Goal: Information Seeking & Learning: Check status

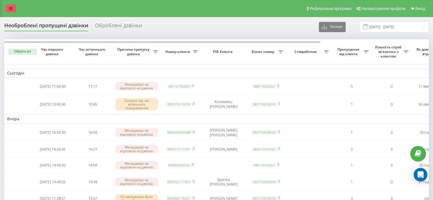
click at [11, 10] on icon at bounding box center [10, 9] width 3 height 4
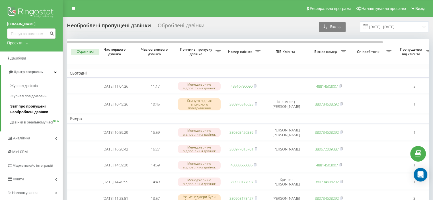
click at [35, 105] on span "Звіт про пропущені необроблені дзвінки" at bounding box center [35, 109] width 50 height 11
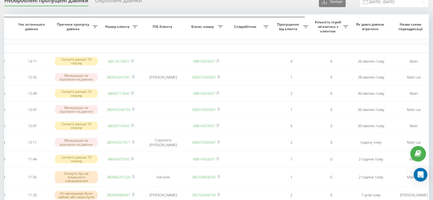
scroll to position [28, 0]
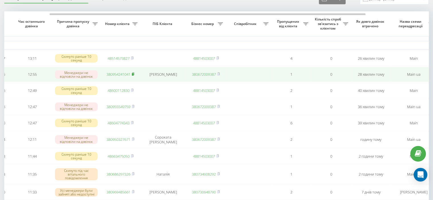
click at [133, 74] on icon at bounding box center [133, 73] width 3 height 3
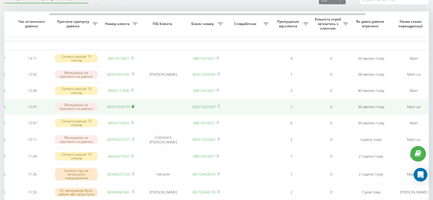
click at [134, 108] on icon at bounding box center [133, 106] width 2 height 3
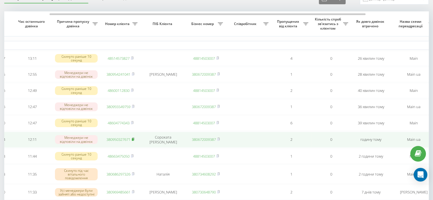
click at [133, 141] on rect at bounding box center [133, 139] width 2 height 3
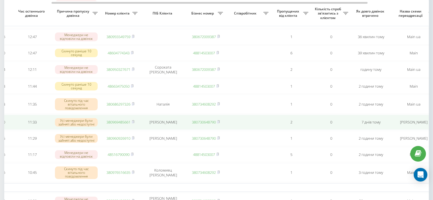
scroll to position [98, 0]
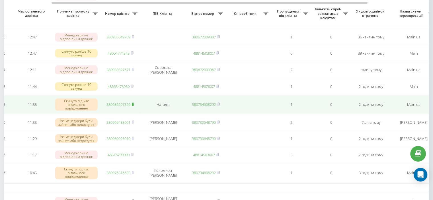
click at [133, 106] on rect at bounding box center [133, 104] width 2 height 3
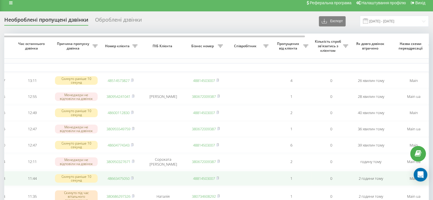
scroll to position [5, 0]
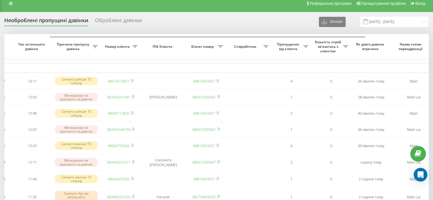
click at [113, 18] on div "Оброблені дзвінки" at bounding box center [118, 21] width 47 height 9
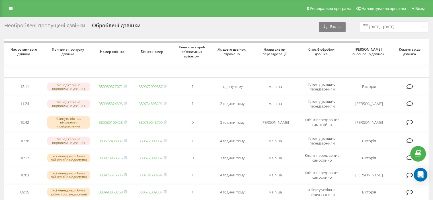
click at [50, 24] on div "Необроблені пропущені дзвінки" at bounding box center [44, 26] width 81 height 9
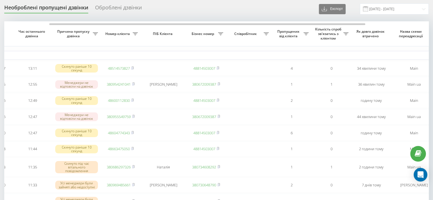
scroll to position [0, 60]
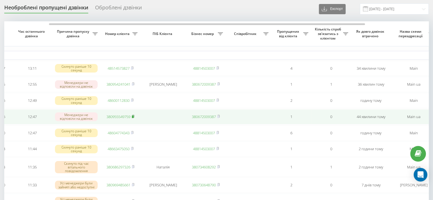
click at [133, 118] on rect at bounding box center [133, 117] width 2 height 3
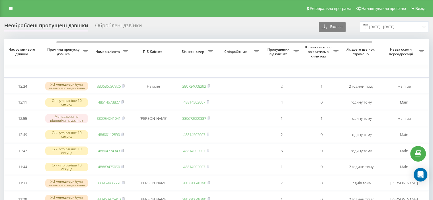
click at [110, 28] on div "Оброблені дзвінки" at bounding box center [118, 26] width 47 height 9
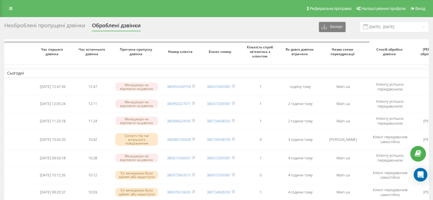
click at [63, 23] on div "Необроблені пропущені дзвінки" at bounding box center [44, 26] width 81 height 9
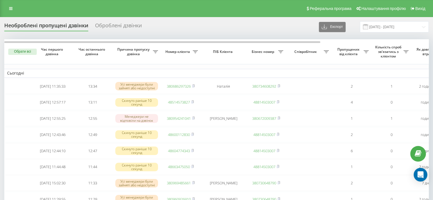
click at [10, 13] on div "Реферальна програма Налаштування профілю Вихід" at bounding box center [216, 8] width 433 height 17
click at [8, 9] on link at bounding box center [11, 9] width 10 height 8
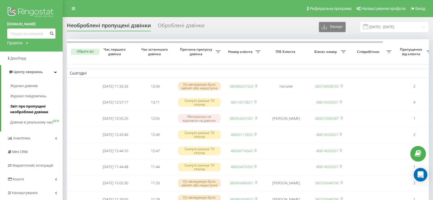
click at [34, 107] on span "Звіт про пропущені необроблені дзвінки" at bounding box center [35, 109] width 50 height 11
